Goal: Task Accomplishment & Management: Manage account settings

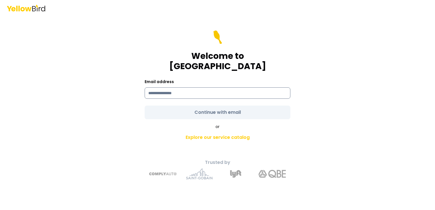
click at [173, 89] on input at bounding box center [218, 92] width 146 height 11
type input "**********"
drag, startPoint x: 286, startPoint y: 111, endPoint x: 282, endPoint y: 111, distance: 4.3
click at [285, 111] on form "**********" at bounding box center [218, 74] width 146 height 89
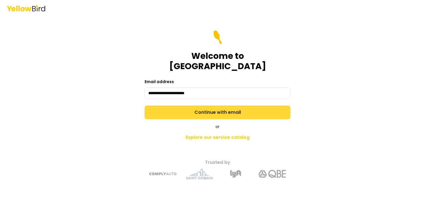
click at [225, 110] on button "Continue with email" at bounding box center [218, 113] width 146 height 14
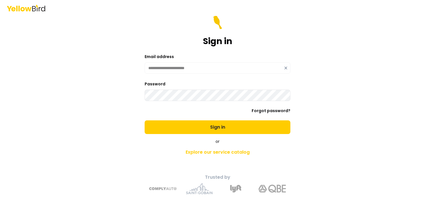
click at [145, 121] on button "Sign in" at bounding box center [218, 128] width 146 height 14
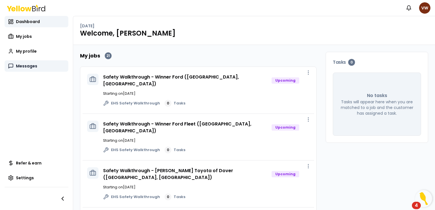
click at [28, 67] on span "Messages" at bounding box center [26, 66] width 21 height 6
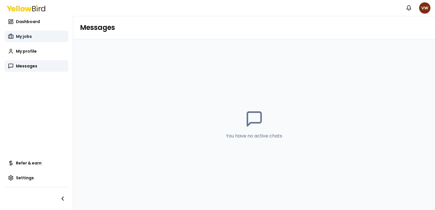
click at [28, 35] on span "My jobs" at bounding box center [24, 37] width 16 height 6
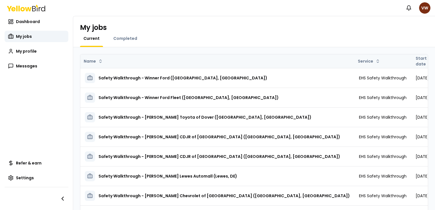
click at [411, 61] on th "Start date" at bounding box center [422, 61] width 23 height 14
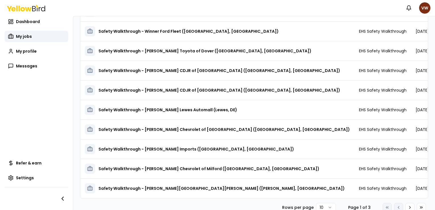
scroll to position [72, 0]
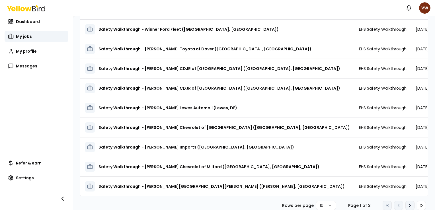
click at [408, 206] on icon at bounding box center [410, 205] width 5 height 5
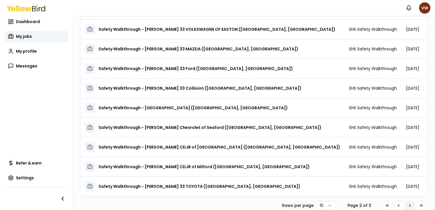
click at [408, 206] on icon at bounding box center [410, 205] width 5 height 5
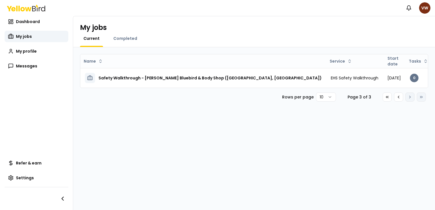
scroll to position [0, 0]
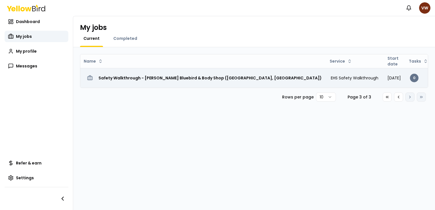
click at [331, 77] on span "EHS Safety Walkthrough" at bounding box center [355, 78] width 48 height 6
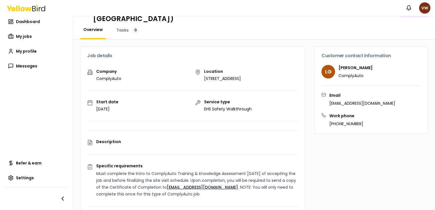
scroll to position [7, 0]
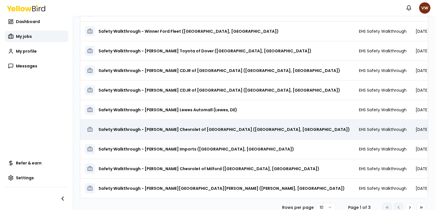
scroll to position [72, 0]
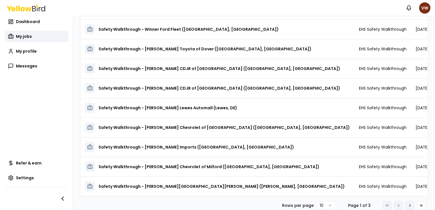
click at [408, 205] on icon at bounding box center [410, 205] width 5 height 5
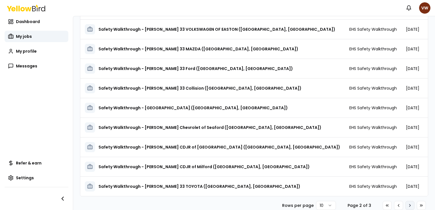
click at [408, 207] on icon at bounding box center [410, 205] width 5 height 5
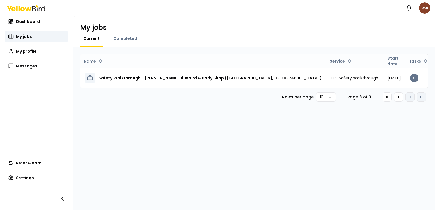
click at [423, 9] on html "Notifications VW Dashboard My jobs My profile Messages Refer & earn Settings My…" at bounding box center [217, 105] width 435 height 210
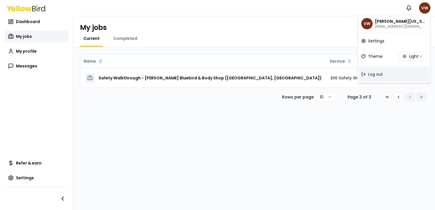
click at [379, 74] on span "Log out" at bounding box center [375, 75] width 15 height 6
